Goal: Navigation & Orientation: Find specific page/section

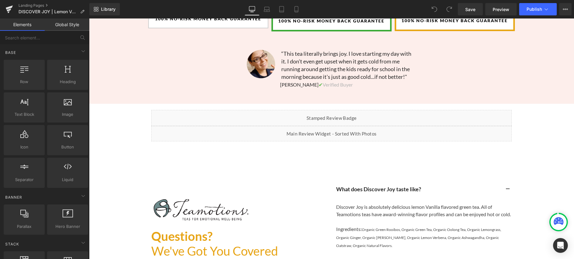
scroll to position [1932, 0]
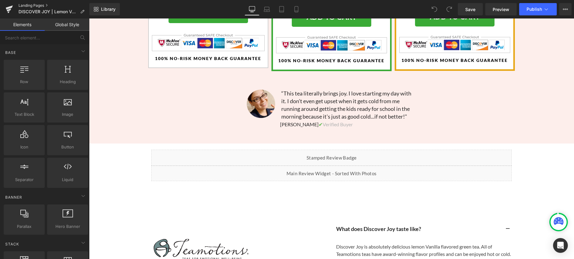
click at [25, 6] on link "Landing Pages" at bounding box center [53, 5] width 71 height 5
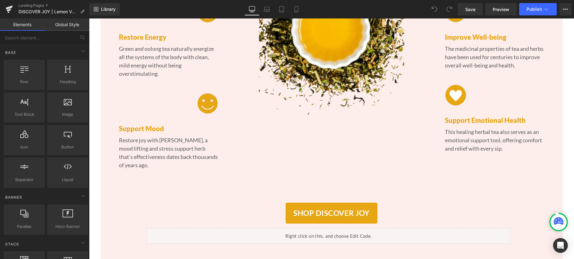
scroll to position [1591, 0]
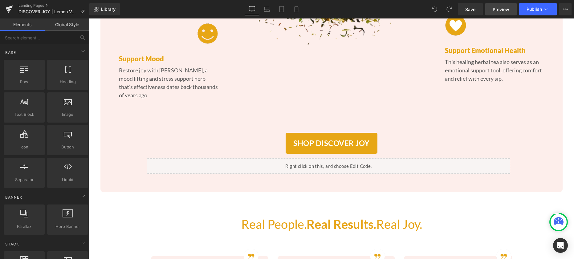
click at [500, 12] on link "Preview" at bounding box center [500, 9] width 31 height 12
click at [30, 5] on link "Landing Pages" at bounding box center [53, 5] width 71 height 5
